Goal: Task Accomplishment & Management: Use online tool/utility

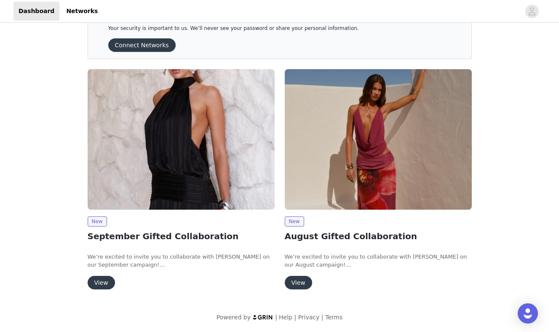
scroll to position [26, 0]
click at [180, 126] on img at bounding box center [181, 139] width 187 height 140
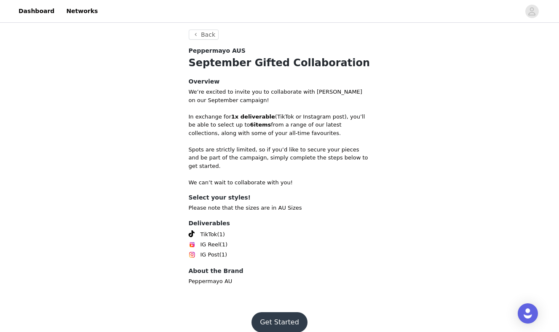
scroll to position [254, 0]
click at [282, 313] on button "Get Started" at bounding box center [279, 322] width 56 height 20
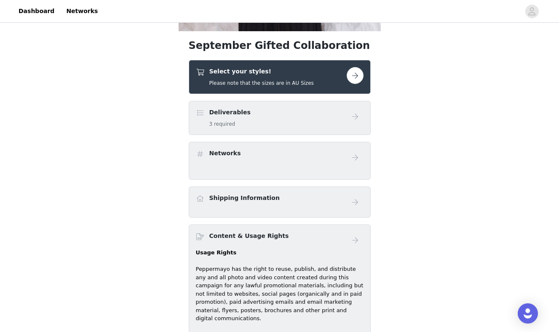
scroll to position [256, 0]
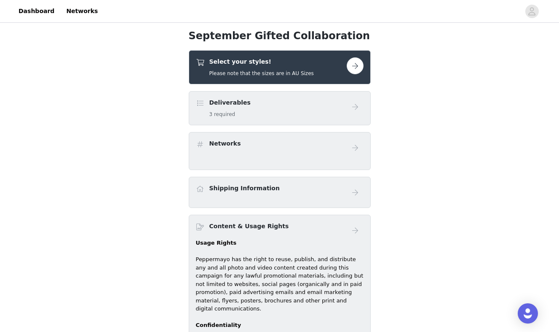
click at [361, 65] on button "button" at bounding box center [355, 65] width 17 height 17
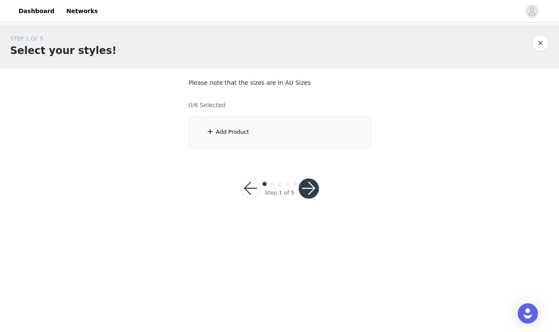
click at [285, 126] on div "Add Product" at bounding box center [280, 132] width 182 height 32
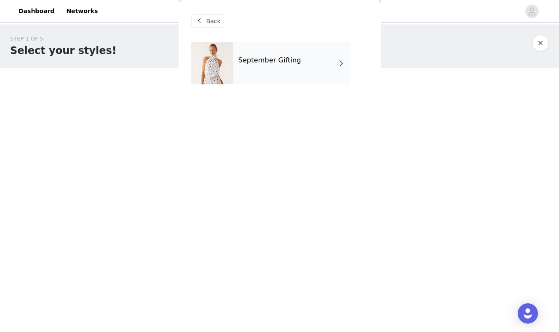
click at [282, 55] on div "September Gifting" at bounding box center [291, 63] width 117 height 42
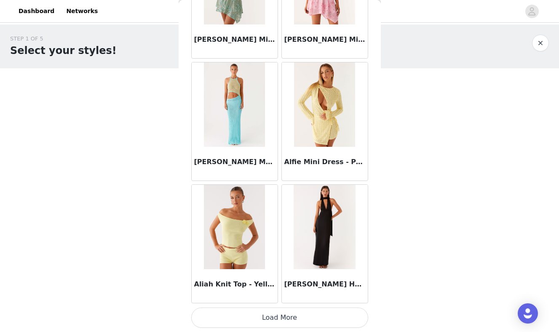
click at [278, 318] on button "Load More" at bounding box center [279, 317] width 177 height 20
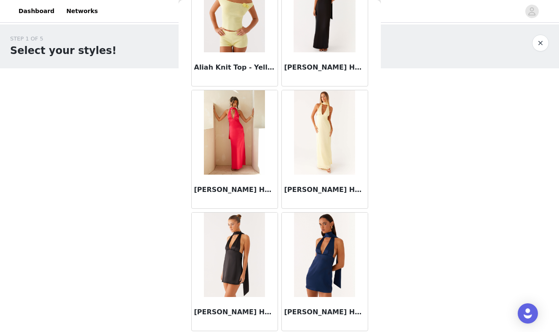
scroll to position [1174, 0]
